Goal: Book appointment/travel/reservation

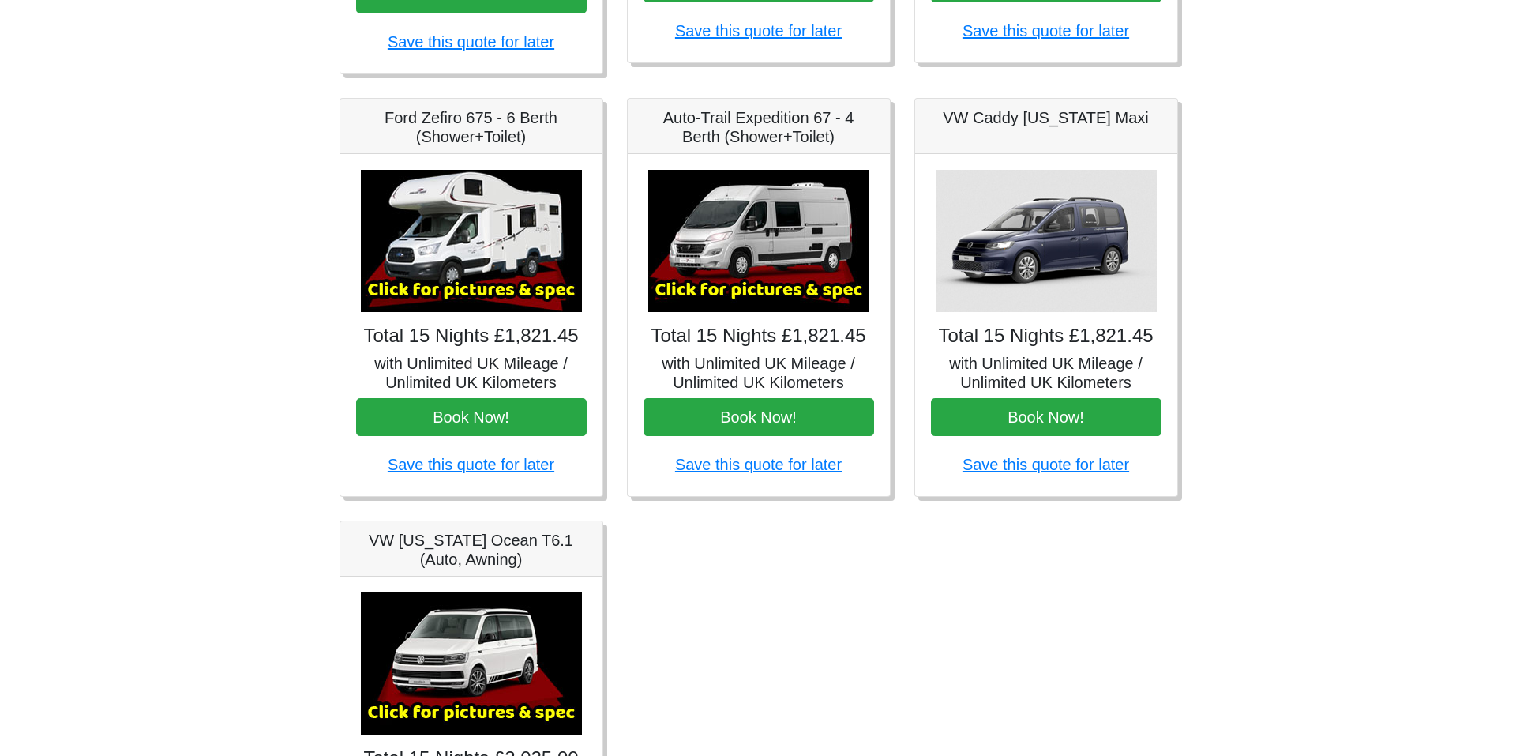
scroll to position [632, 0]
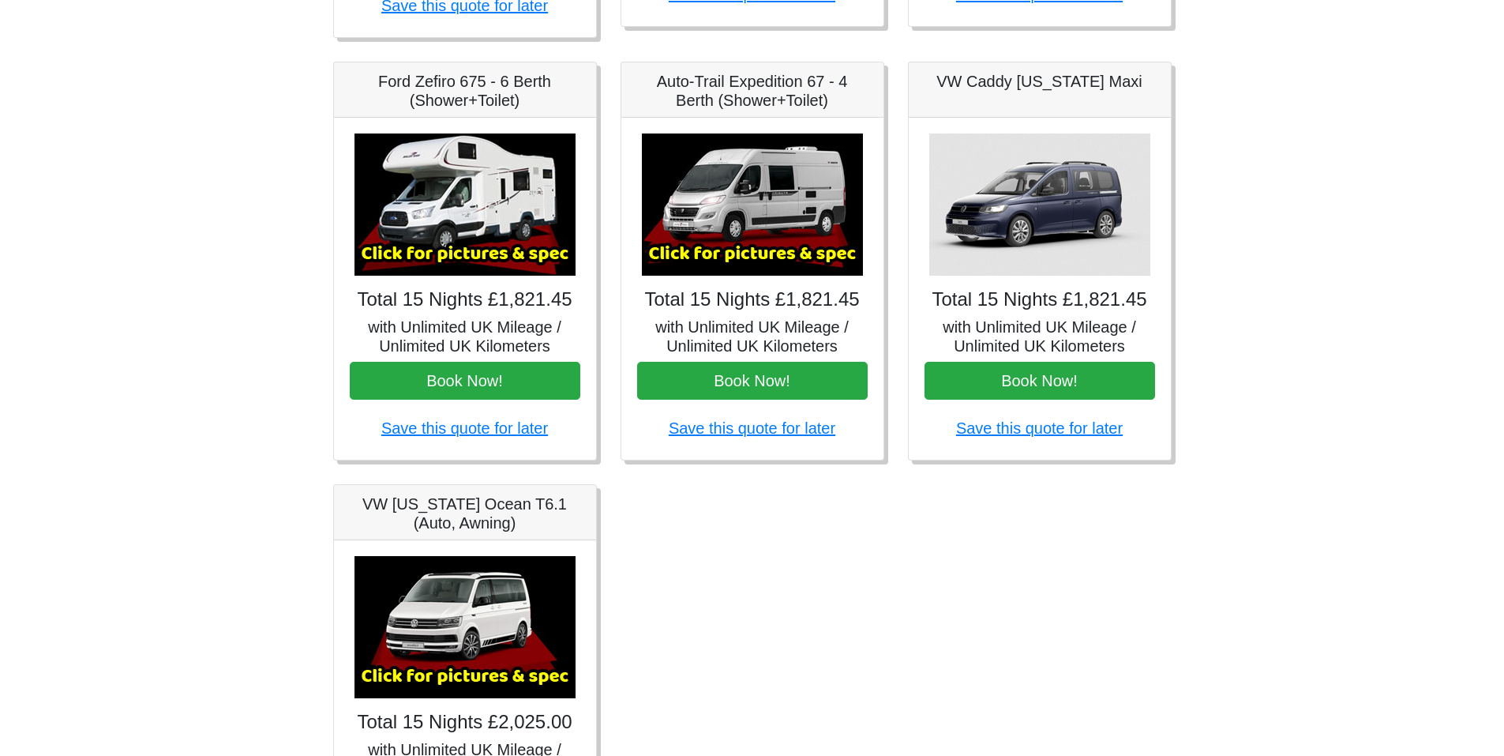
click at [471, 211] on img at bounding box center [465, 204] width 221 height 142
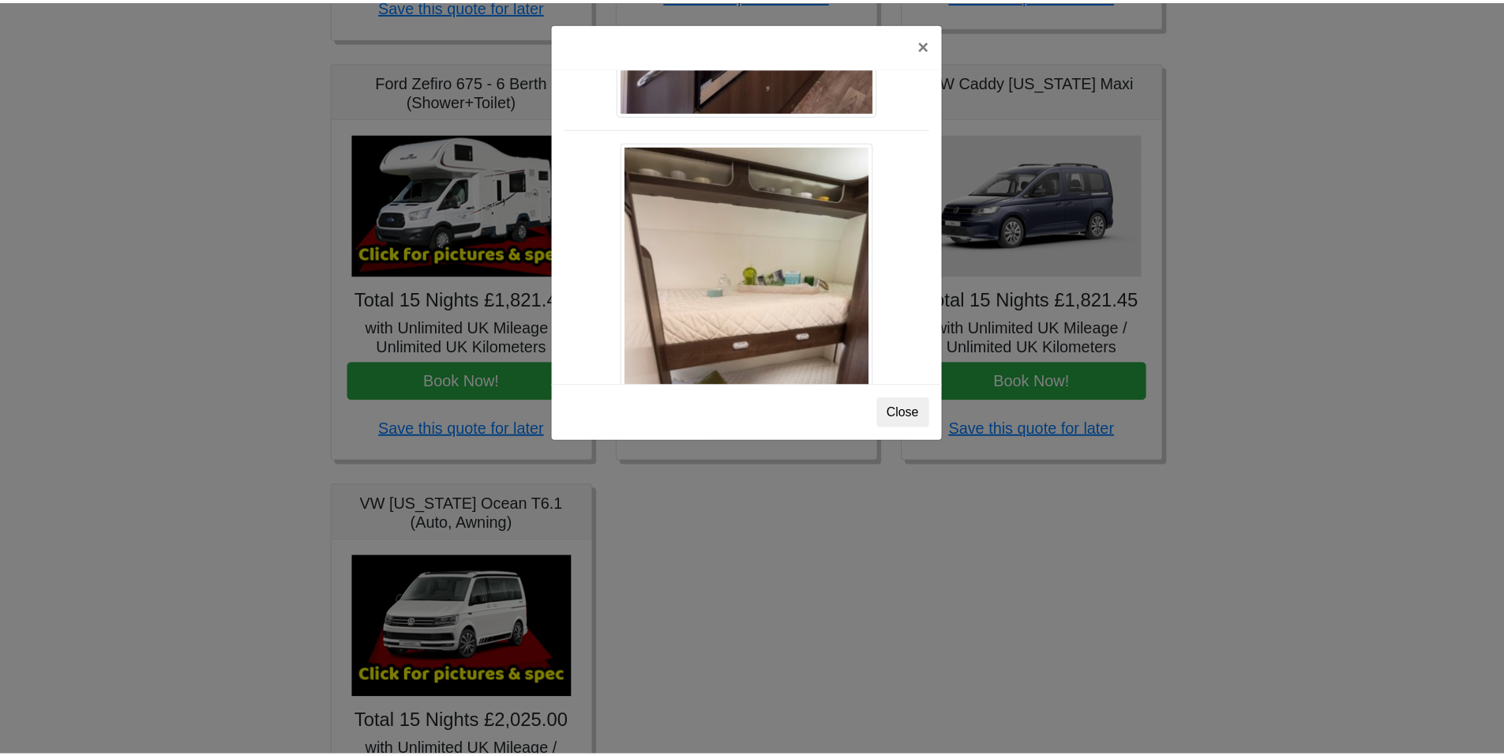
scroll to position [1974, 0]
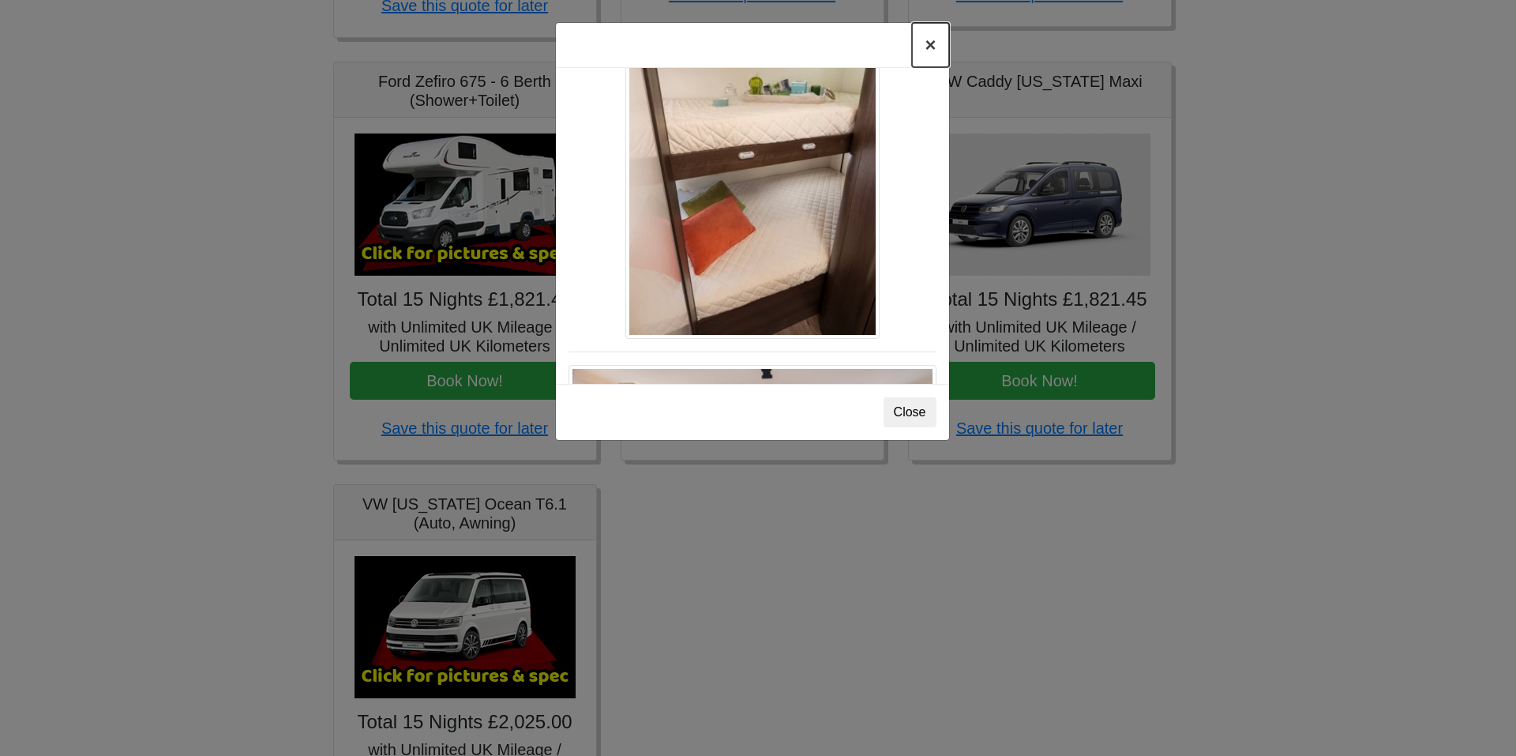
click at [926, 46] on button "×" at bounding box center [930, 45] width 36 height 44
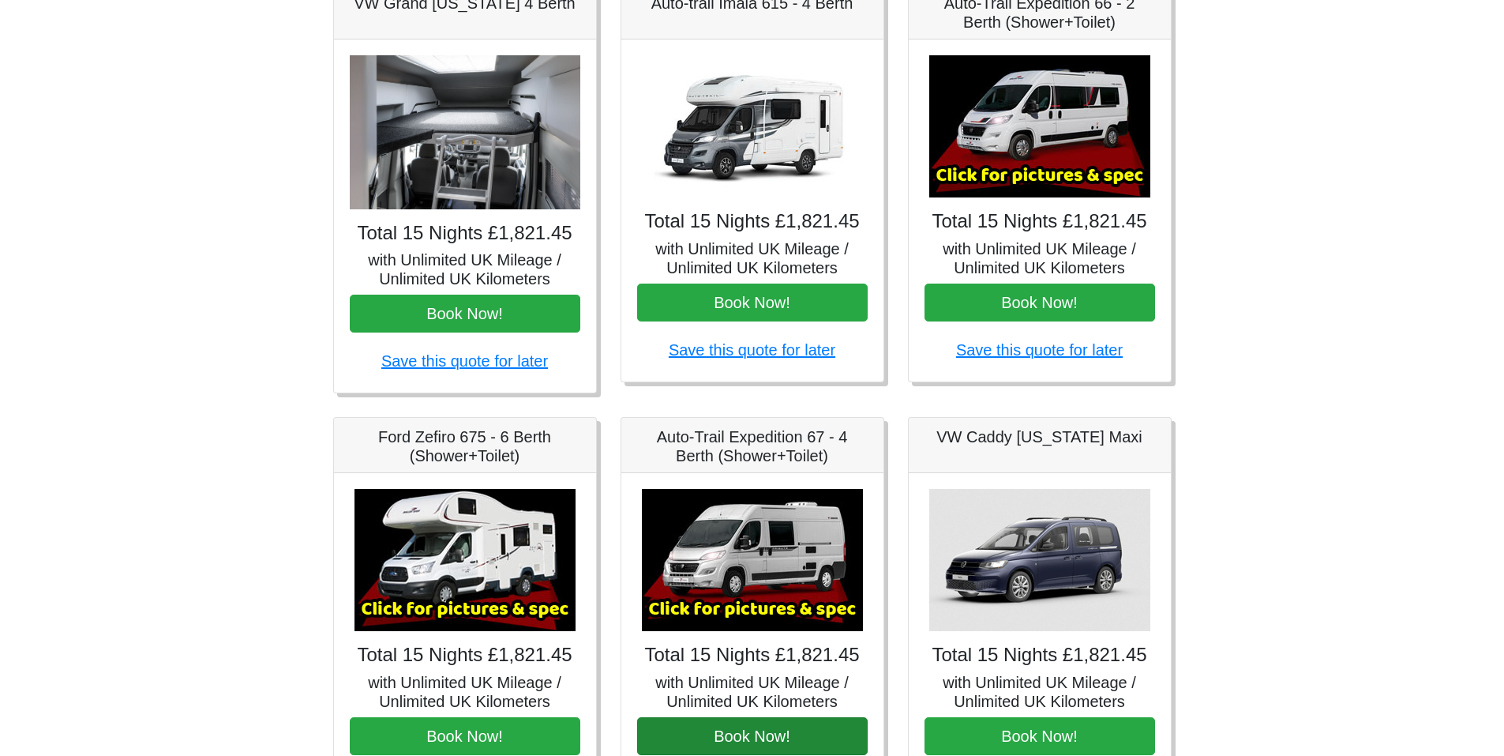
scroll to position [0, 0]
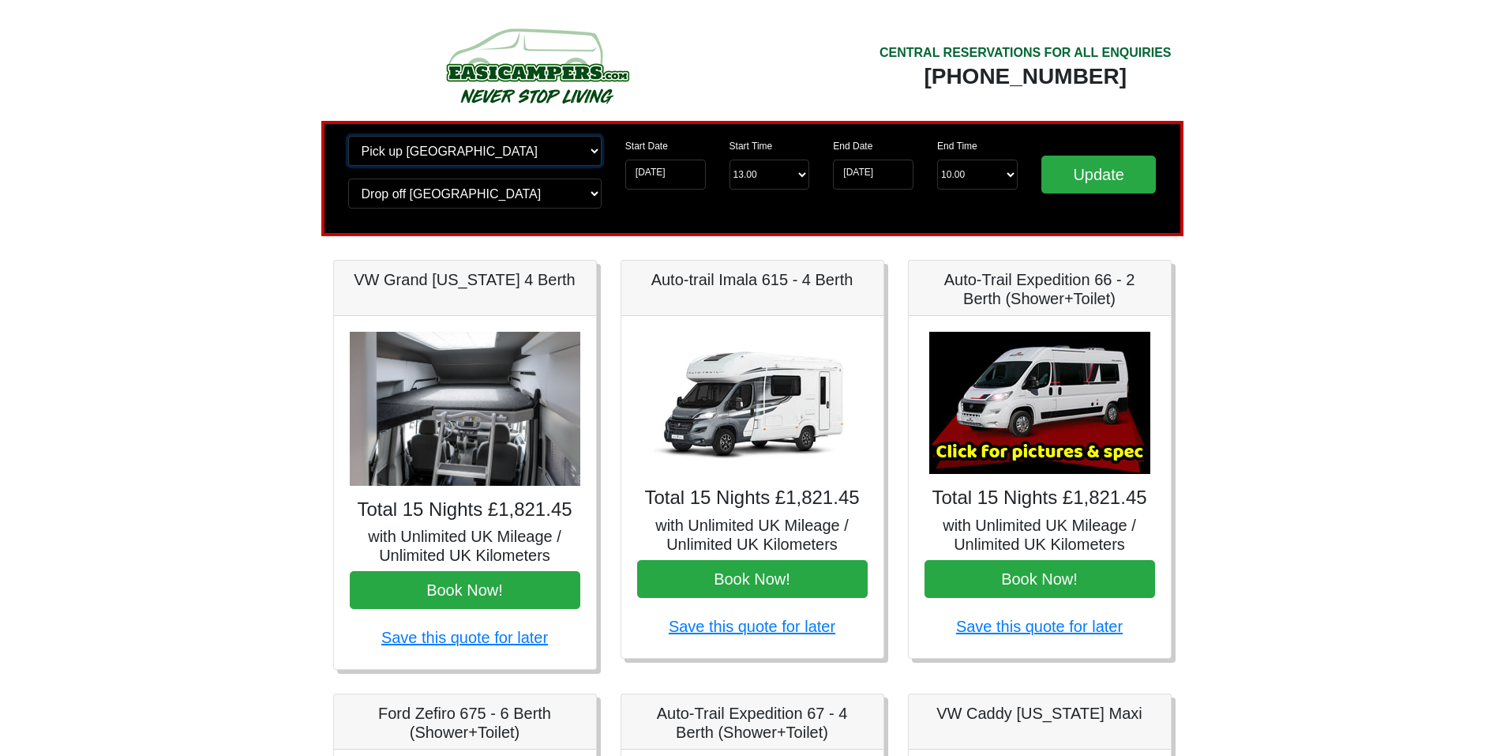
click at [593, 152] on select "Change pick up location? Pick up [GEOGRAPHIC_DATA] [GEOGRAPHIC_DATA] [GEOGRAPHI…" at bounding box center [474, 151] width 253 height 30
select select "MAN"
click at [348, 136] on select "Change pick up location? Pick up [GEOGRAPHIC_DATA] [GEOGRAPHIC_DATA] [GEOGRAPHI…" at bounding box center [474, 151] width 253 height 30
click at [595, 191] on select "Change drop off location? Drop off [GEOGRAPHIC_DATA] [GEOGRAPHIC_DATA] [GEOGRAP…" at bounding box center [474, 193] width 253 height 30
select select "MAN"
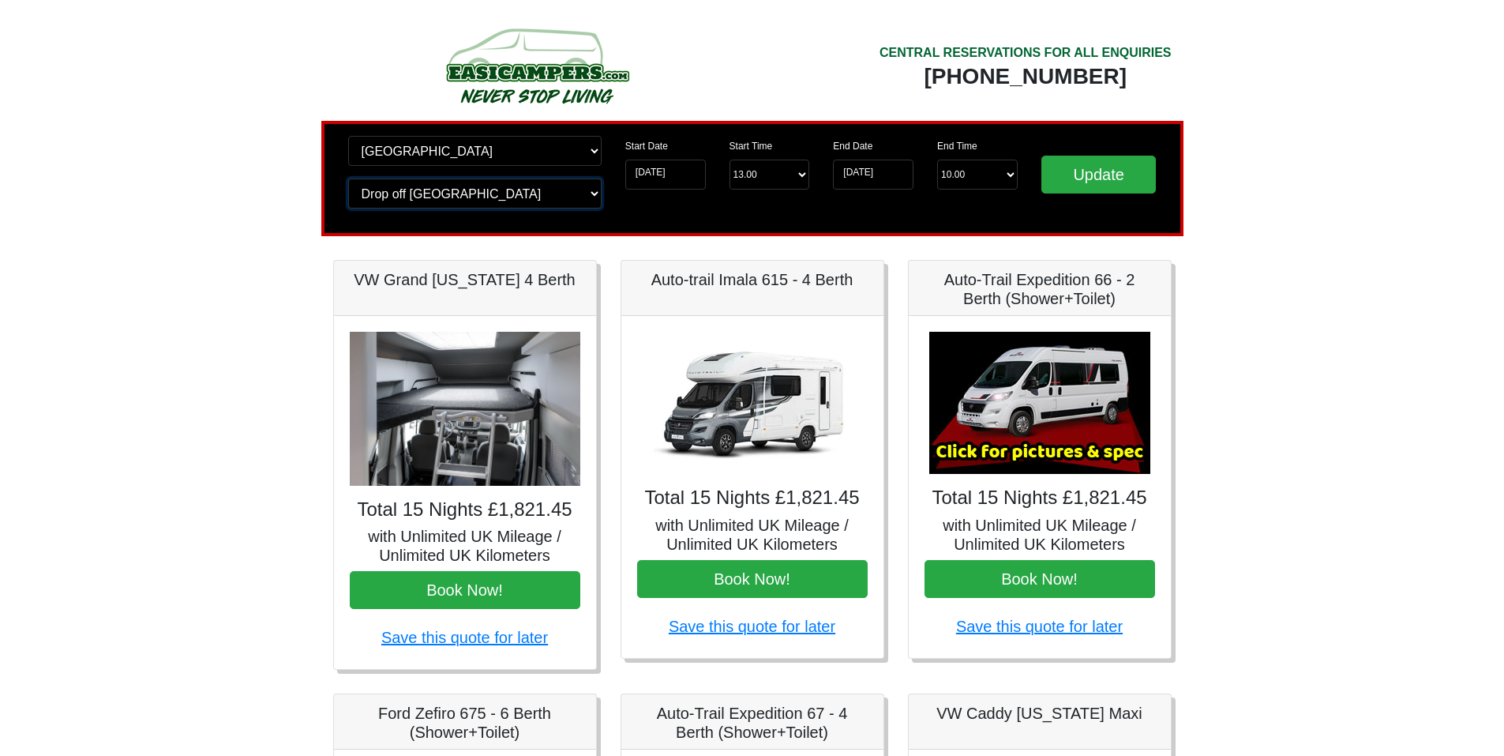
click at [348, 178] on select "Change drop off location? Drop off [GEOGRAPHIC_DATA] [GEOGRAPHIC_DATA] [GEOGRAP…" at bounding box center [474, 193] width 253 height 30
click at [1083, 180] on input "Update" at bounding box center [1099, 175] width 115 height 38
click at [1100, 173] on input "Update" at bounding box center [1099, 175] width 115 height 38
